Goal: Task Accomplishment & Management: Use online tool/utility

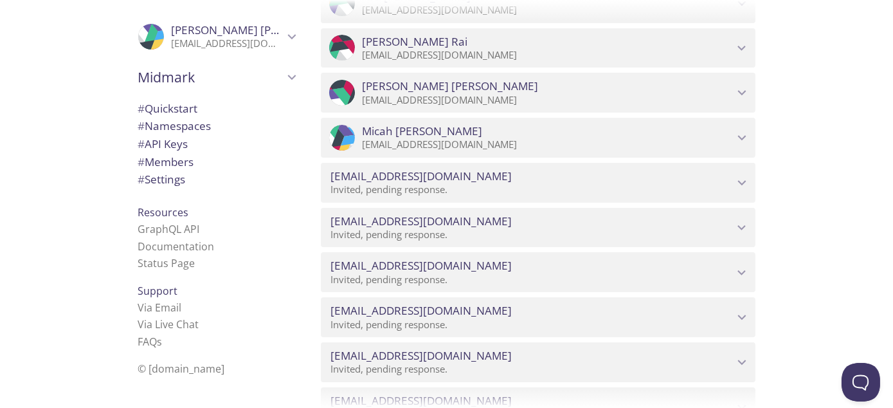
scroll to position [2507, 0]
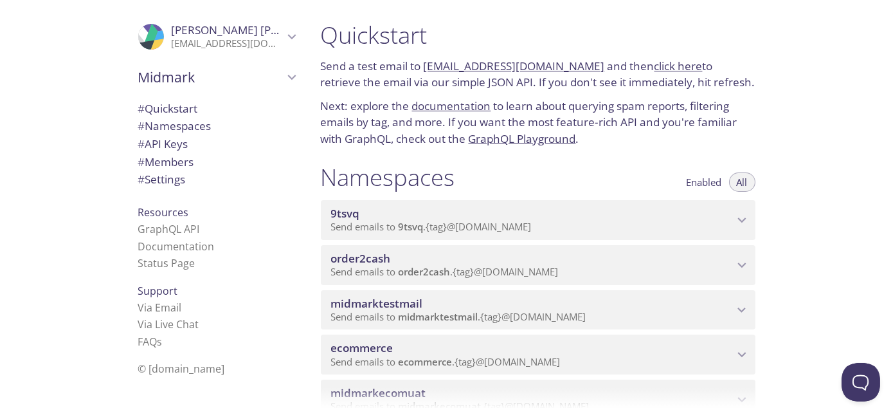
click at [872, 281] on div "Quickstart Send a test email to 9tsvq.test@inbox.testmail.app and then click he…" at bounding box center [601, 204] width 583 height 408
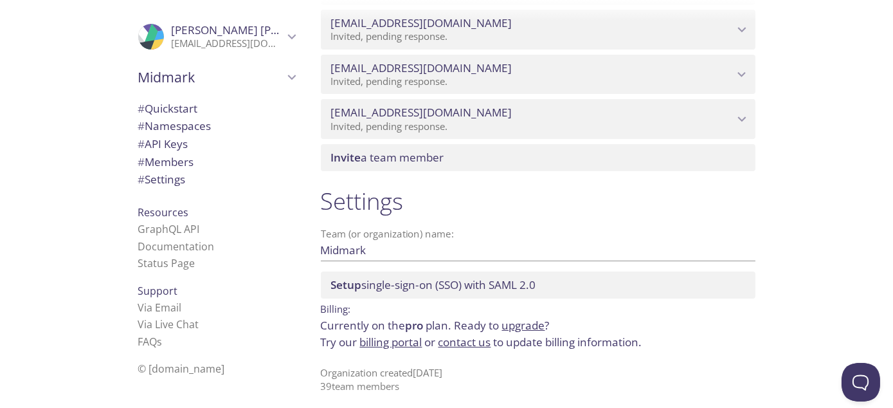
scroll to position [2868, 0]
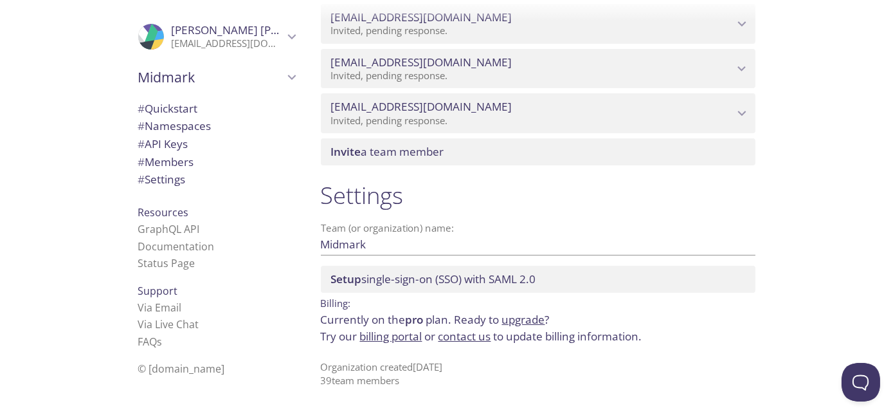
click at [434, 152] on span "Invite a team member" at bounding box center [387, 151] width 113 height 15
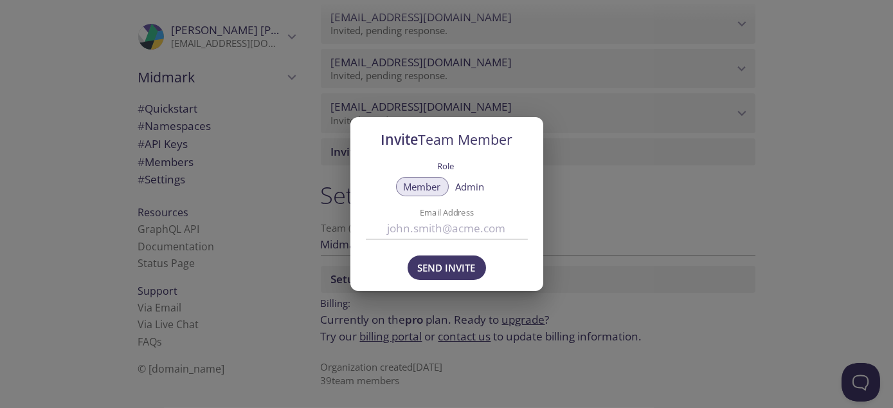
click at [417, 228] on input "Email Address" at bounding box center [447, 227] width 162 height 21
type input "[EMAIL_ADDRESS][DOMAIN_NAME]"
click at [431, 267] on span "Send Invite" at bounding box center [447, 267] width 58 height 17
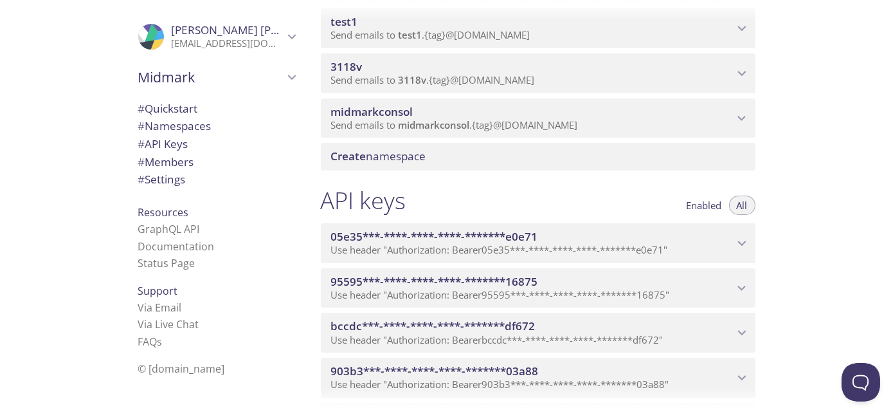
scroll to position [386, 0]
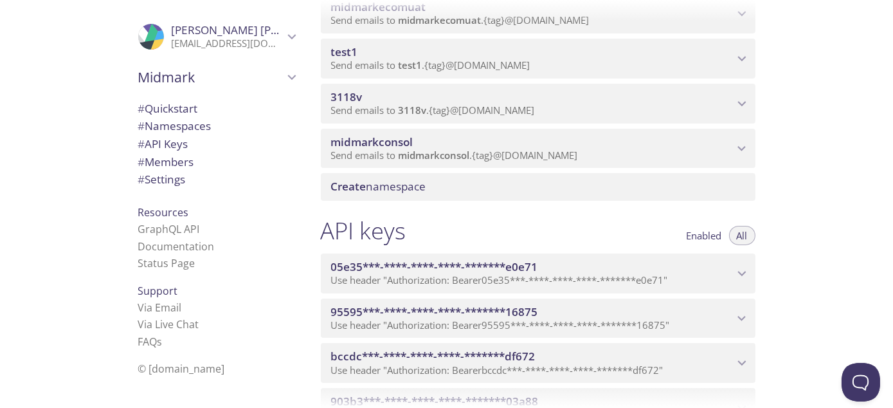
click at [472, 161] on span "Send emails to midmarkconsol . {tag} @inbox.testmail.app" at bounding box center [454, 154] width 247 height 13
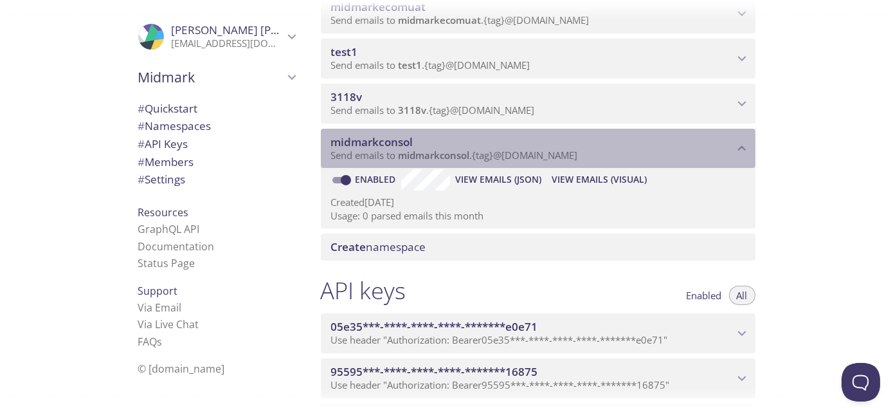
drag, startPoint x: 393, startPoint y: 152, endPoint x: 472, endPoint y: 155, distance: 79.1
click at [472, 155] on span "Send emails to midmarkconsol . {tag} @inbox.testmail.app" at bounding box center [454, 154] width 247 height 13
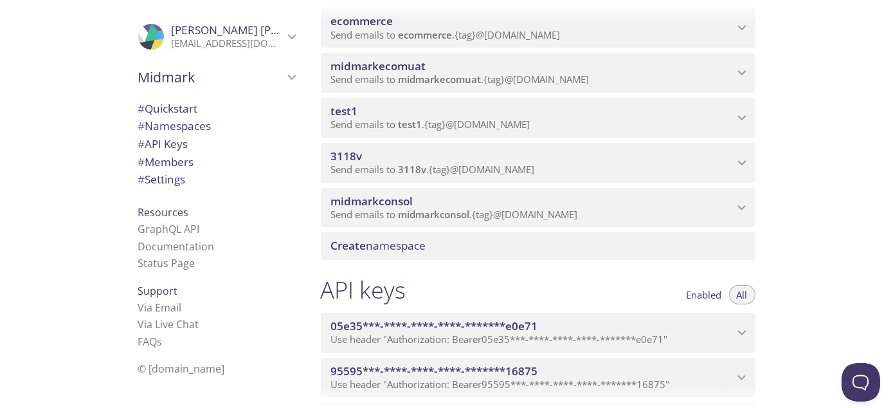
scroll to position [321, 0]
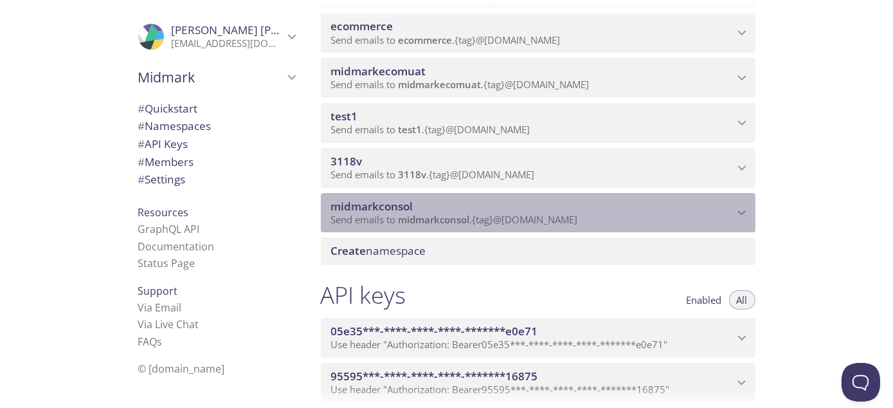
click at [446, 207] on span "midmarkconsol" at bounding box center [532, 206] width 402 height 14
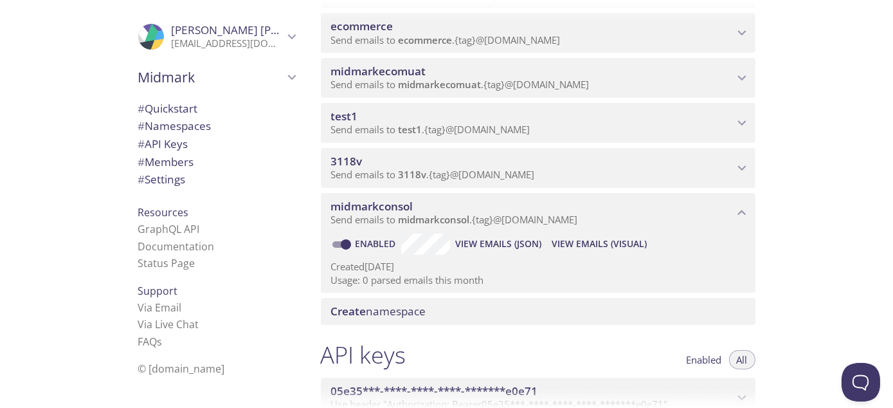
click at [503, 244] on span "View Emails (JSON)" at bounding box center [498, 243] width 86 height 15
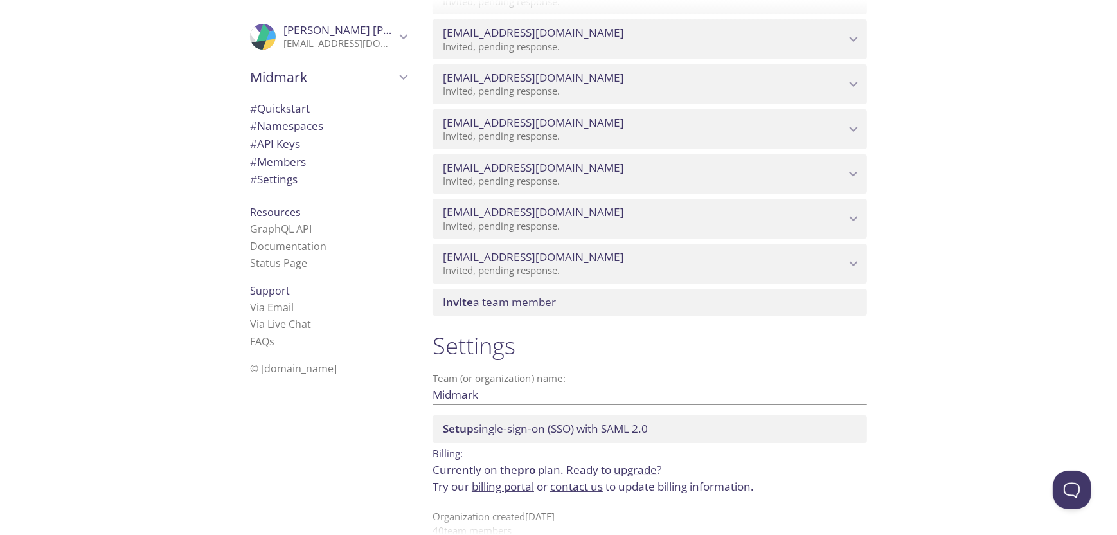
scroll to position [2784, 0]
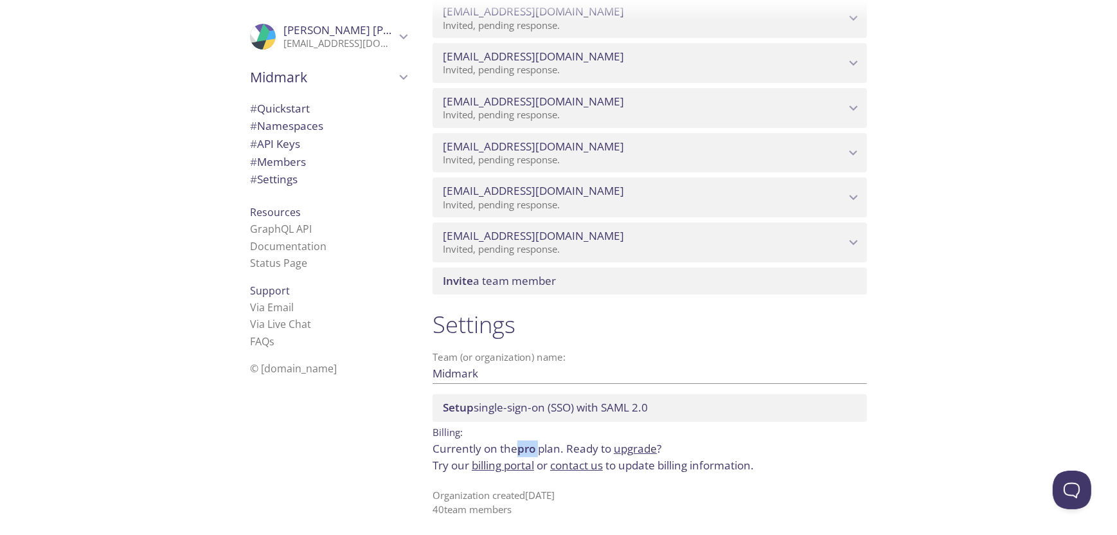
drag, startPoint x: 517, startPoint y: 445, endPoint x: 543, endPoint y: 448, distance: 25.8
click at [543, 448] on p "Currently on the pro plan. Ready to upgrade ? Try our billing portal or contact…" at bounding box center [650, 456] width 435 height 33
click at [945, 346] on div "Quickstart Send a test email to 9tsvq.test@inbox.testmail.app and then click he…" at bounding box center [769, 267] width 695 height 535
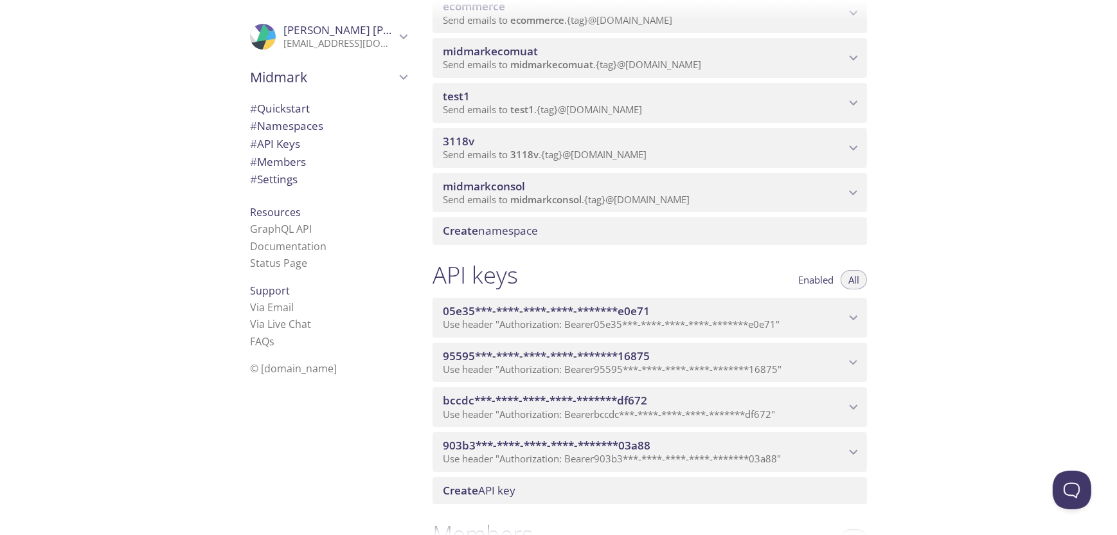
scroll to position [470, 0]
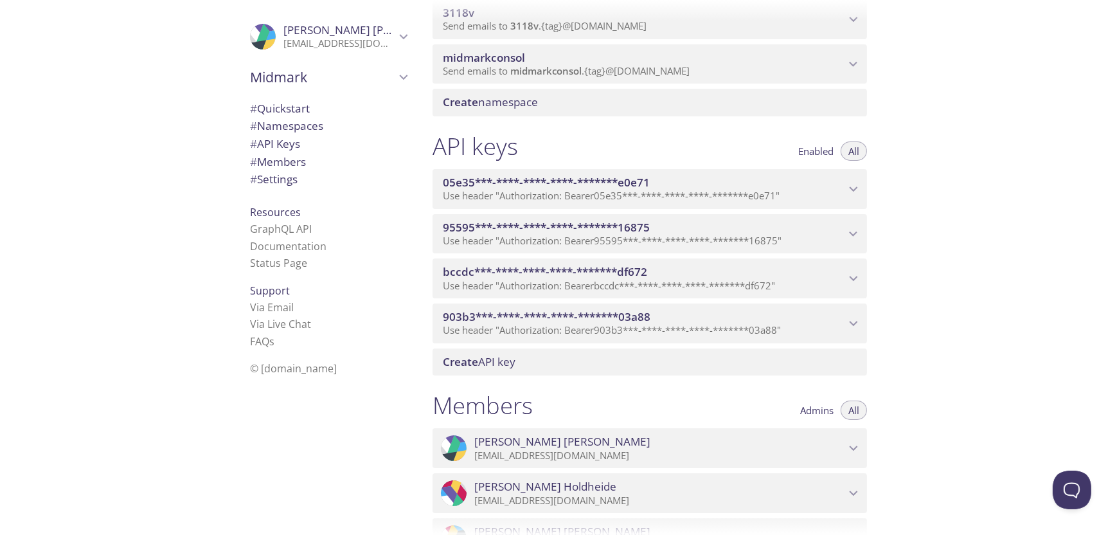
click at [852, 318] on icon "903b3***-****-****-****-*******03a88 API key" at bounding box center [853, 323] width 17 height 17
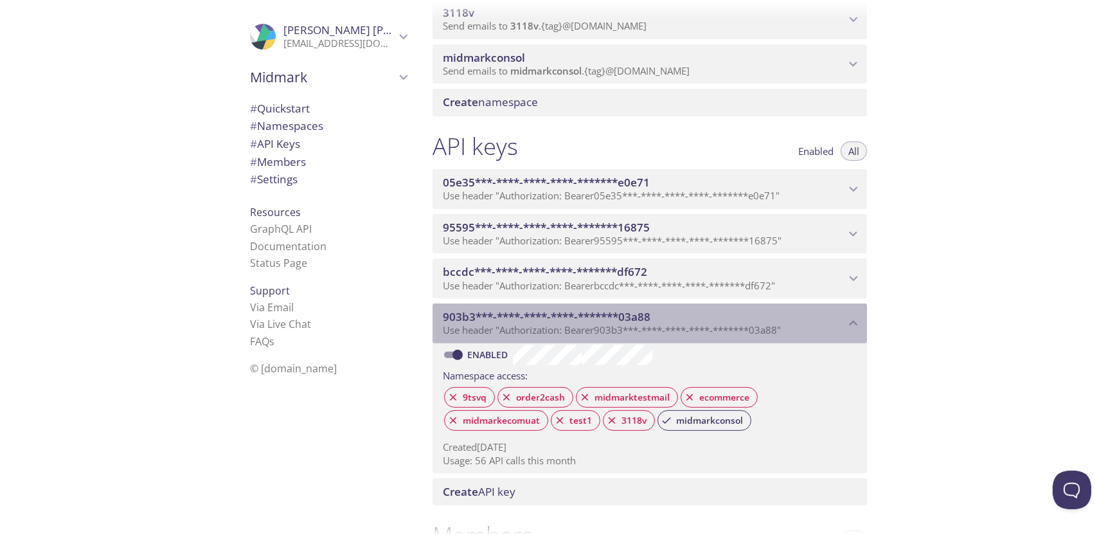
click at [857, 319] on icon "903b3***-****-****-****-*******03a88 API key" at bounding box center [853, 323] width 17 height 17
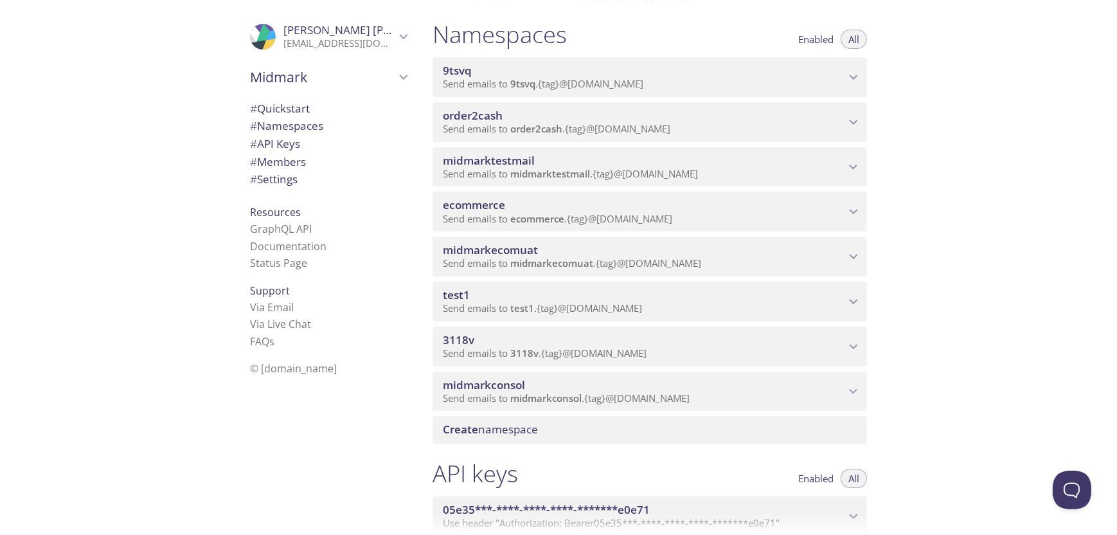
scroll to position [257, 0]
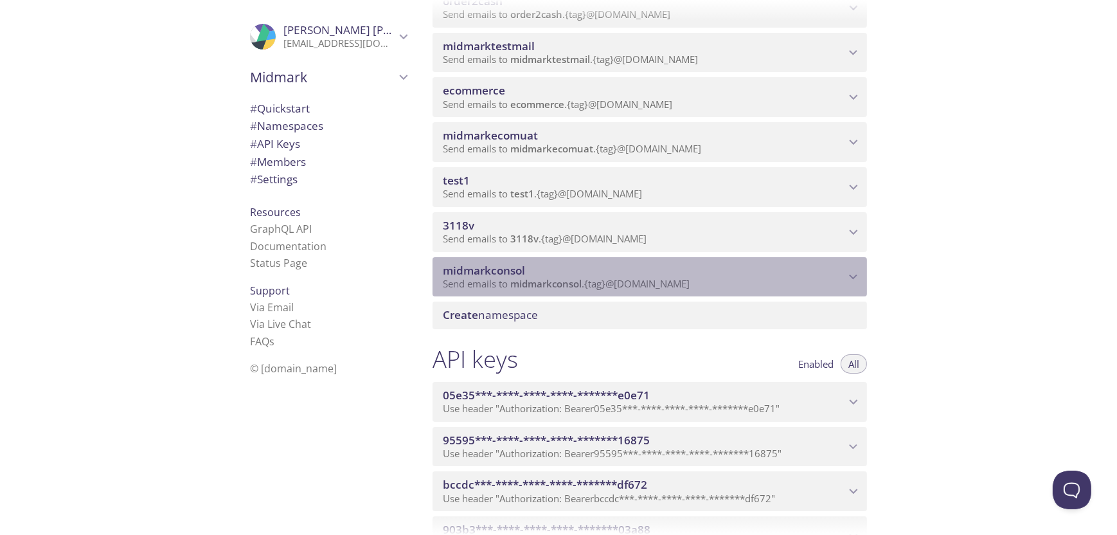
click at [640, 269] on span "midmarkconsol" at bounding box center [644, 271] width 402 height 14
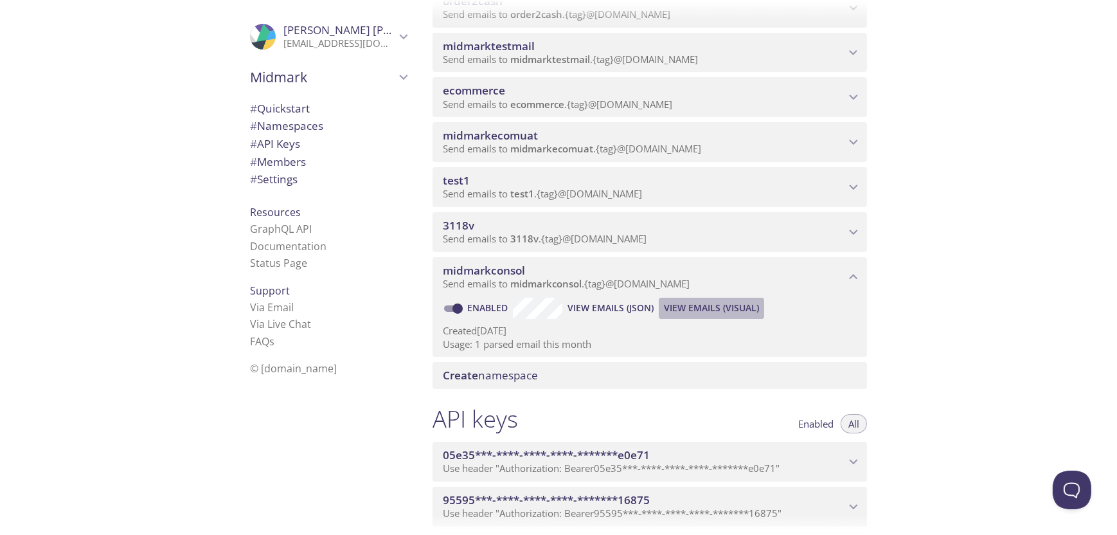
click at [735, 308] on span "View Emails (Visual)" at bounding box center [711, 307] width 95 height 15
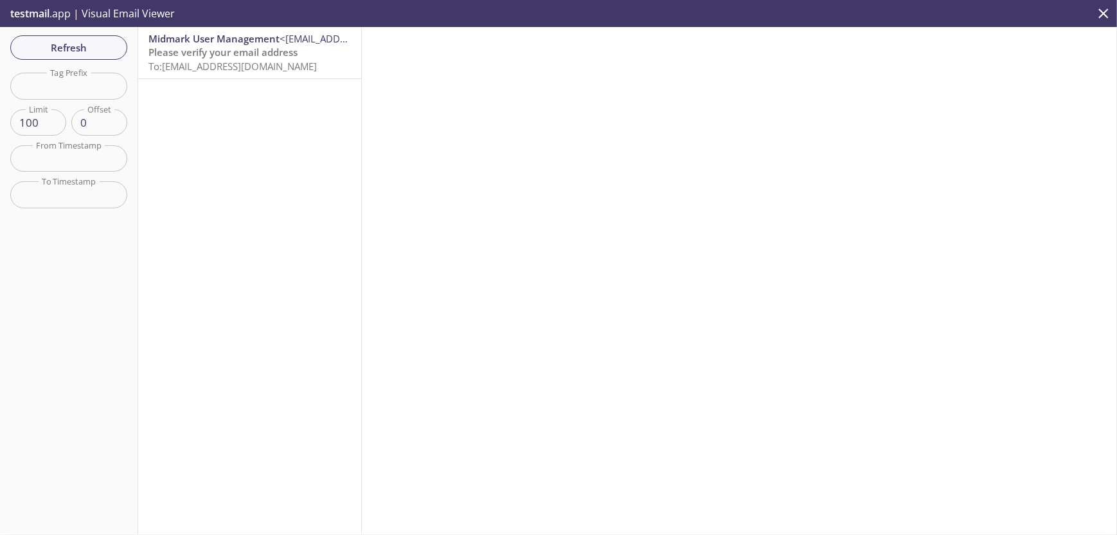
click at [280, 63] on span "To: midmarkconsol.thilgeman@inbox.testmail.app" at bounding box center [232, 66] width 168 height 13
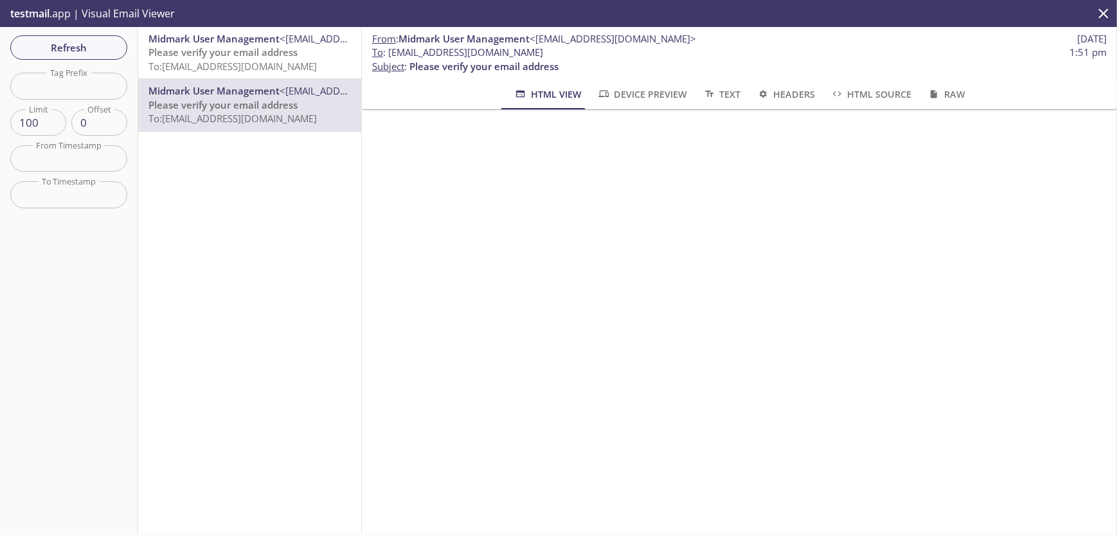
click at [301, 66] on span "To: [EMAIL_ADDRESS][DOMAIN_NAME]" at bounding box center [232, 66] width 168 height 13
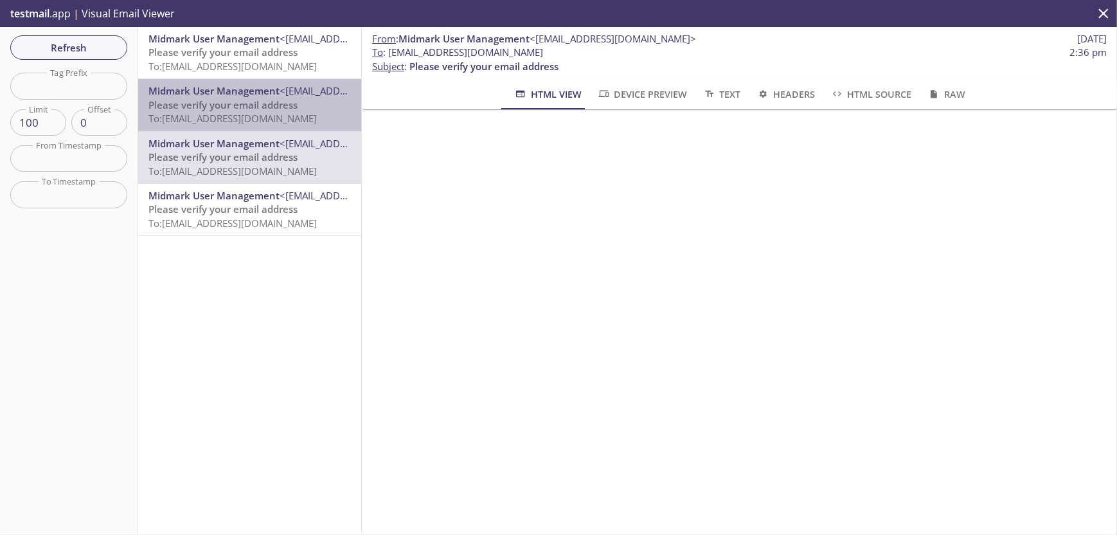
click at [283, 120] on span "To: [EMAIL_ADDRESS][DOMAIN_NAME]" at bounding box center [232, 118] width 168 height 13
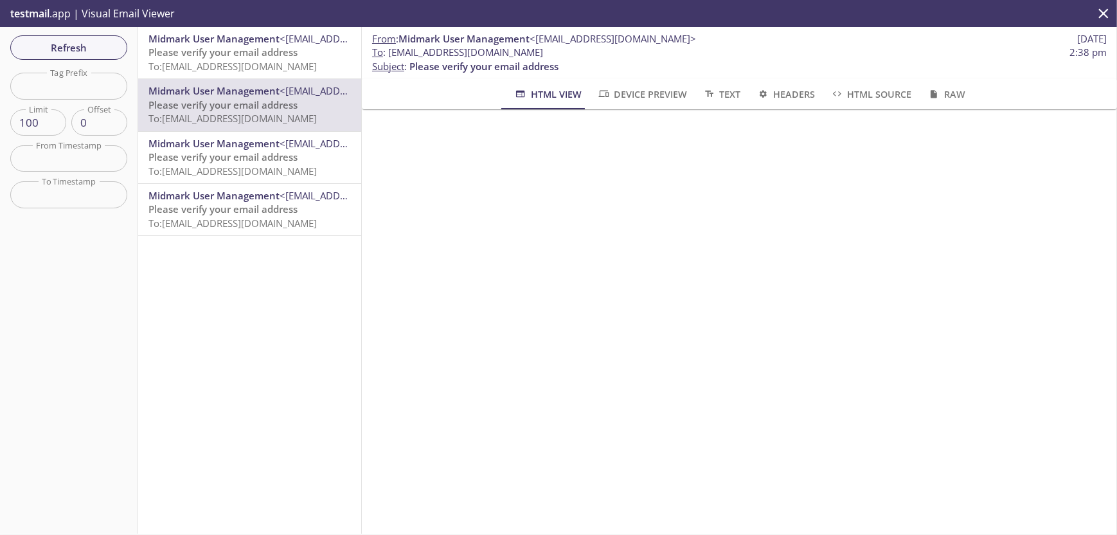
click at [294, 60] on span "To: [EMAIL_ADDRESS][DOMAIN_NAME]" at bounding box center [232, 66] width 168 height 13
